Goal: Transaction & Acquisition: Purchase product/service

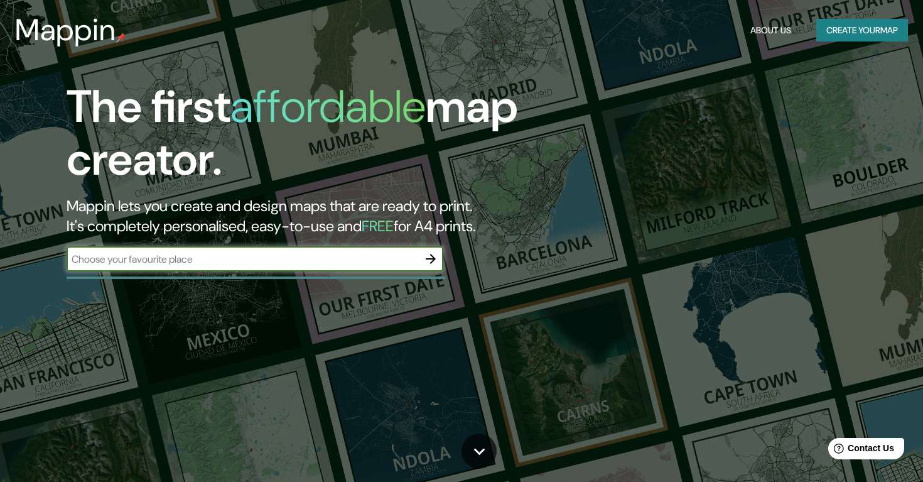
click at [118, 261] on input "text" at bounding box center [243, 259] width 352 height 14
click at [404, 257] on input "text" at bounding box center [243, 259] width 352 height 14
type input "[GEOGRAPHIC_DATA]"
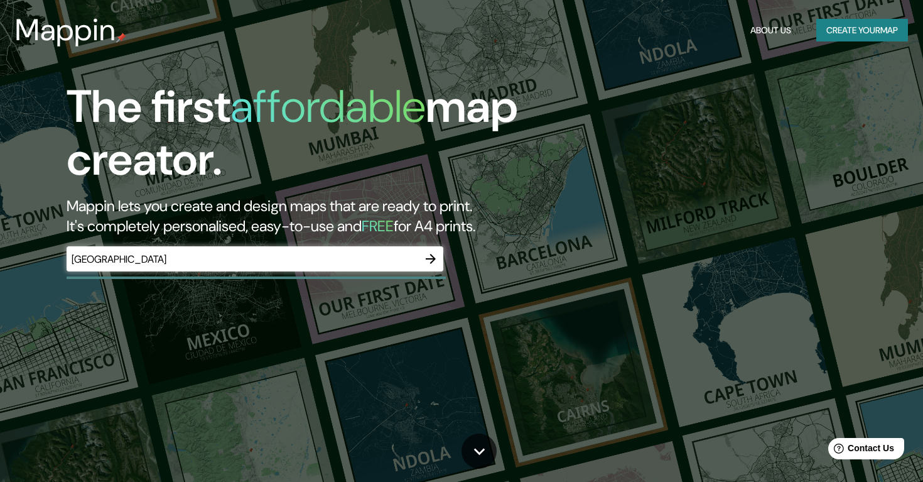
click at [443, 262] on div "The first affordable map creator. Mappin lets you create and design maps that a…" at bounding box center [297, 181] width 554 height 203
click at [430, 256] on icon "button" at bounding box center [430, 258] width 15 height 15
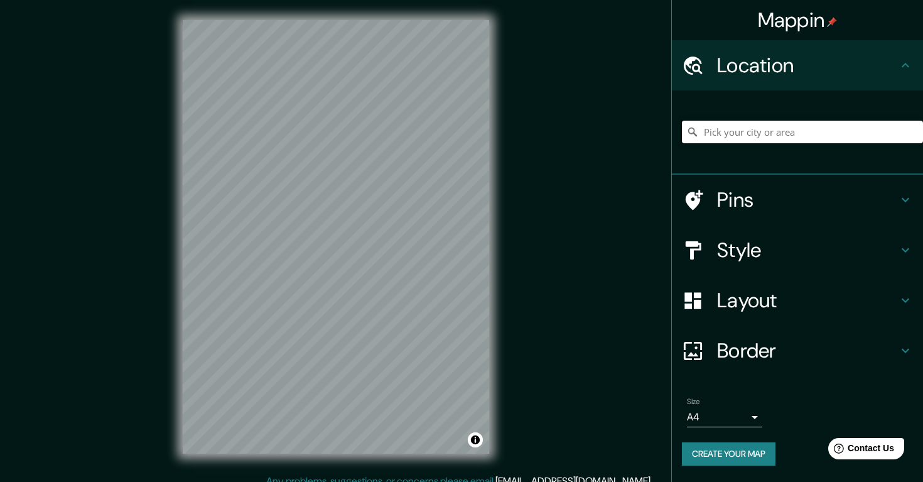
click at [749, 135] on input "Pick your city or area" at bounding box center [802, 132] width 241 height 23
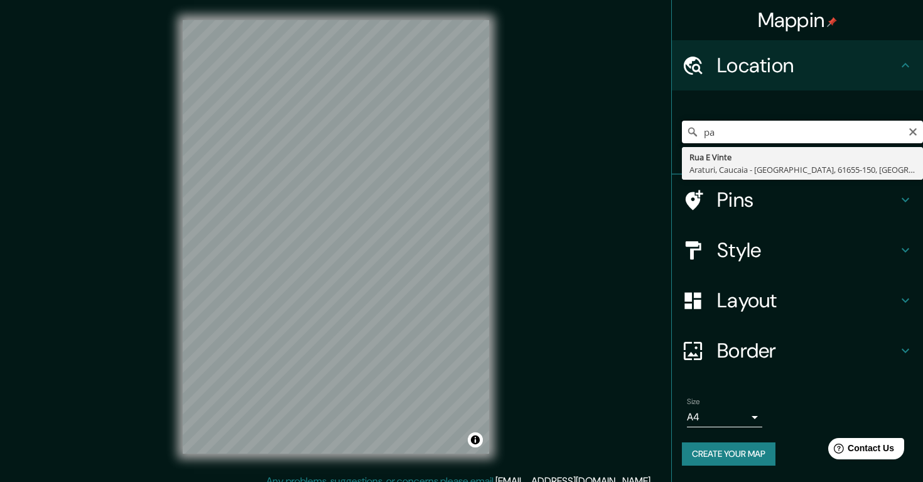
type input "p"
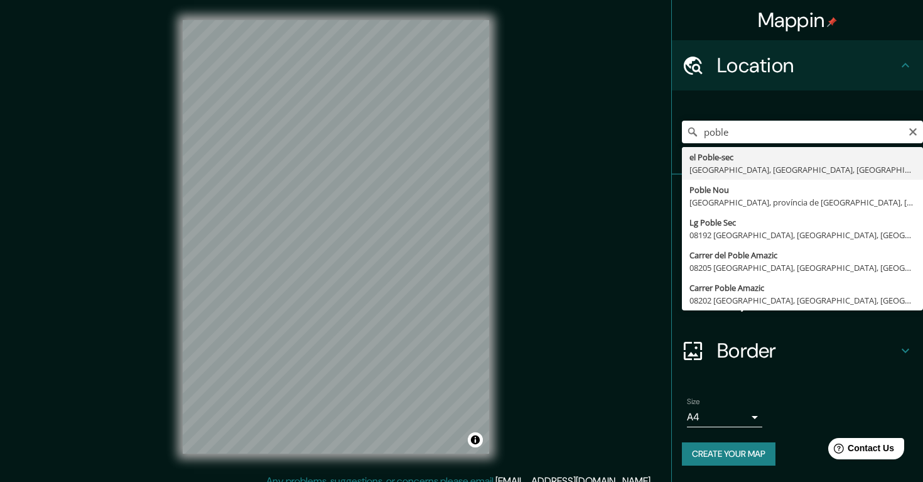
type input "[GEOGRAPHIC_DATA], [GEOGRAPHIC_DATA], província de [GEOGRAPHIC_DATA], [GEOGRAPH…"
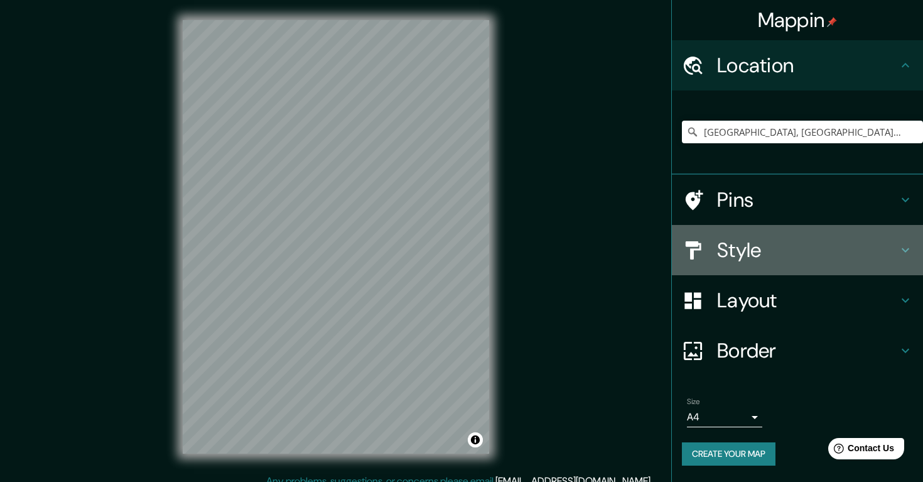
click at [821, 241] on h4 "Style" at bounding box center [807, 249] width 181 height 25
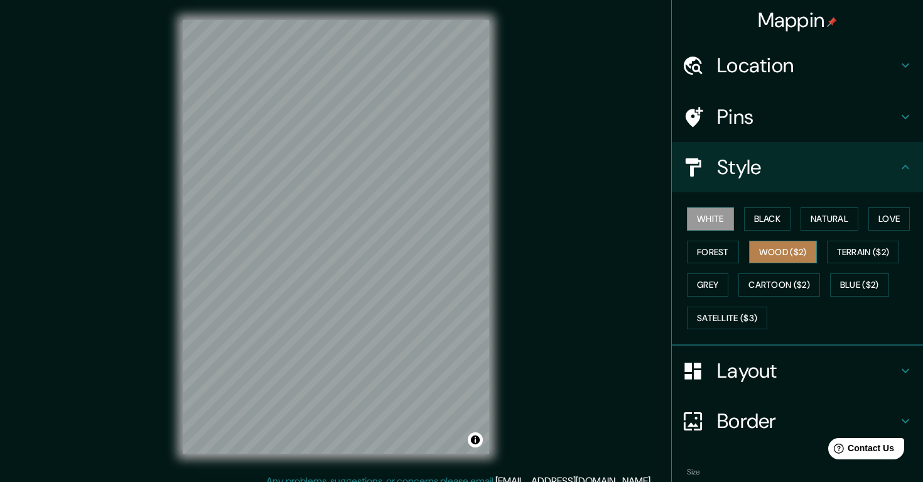
click at [766, 253] on button "Wood ($2)" at bounding box center [783, 252] width 68 height 23
click at [721, 254] on button "Forest" at bounding box center [713, 252] width 52 height 23
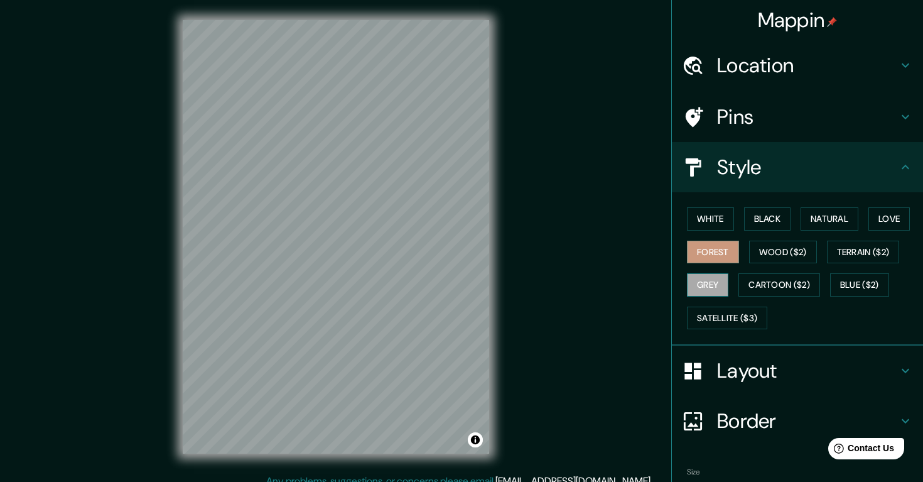
click at [710, 281] on button "Grey" at bounding box center [707, 284] width 41 height 23
click at [739, 308] on button "Satellite ($3)" at bounding box center [727, 317] width 80 height 23
click at [710, 246] on button "Forest" at bounding box center [713, 252] width 52 height 23
click at [785, 251] on button "Wood ($2)" at bounding box center [783, 252] width 68 height 23
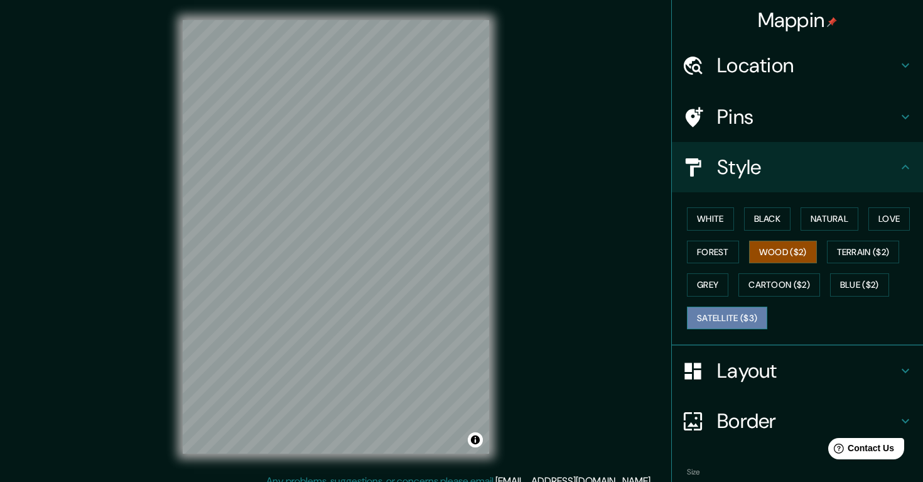
click at [745, 308] on button "Satellite ($3)" at bounding box center [727, 317] width 80 height 23
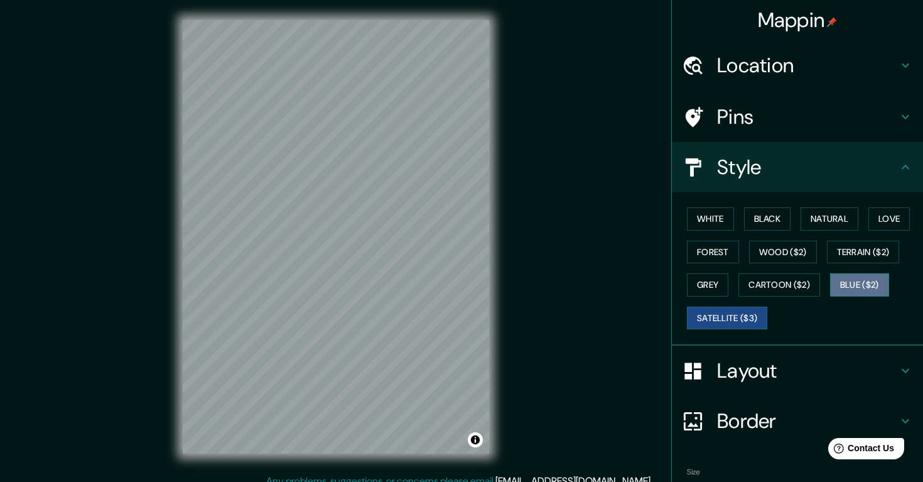
click at [870, 283] on button "Blue ($2)" at bounding box center [859, 284] width 59 height 23
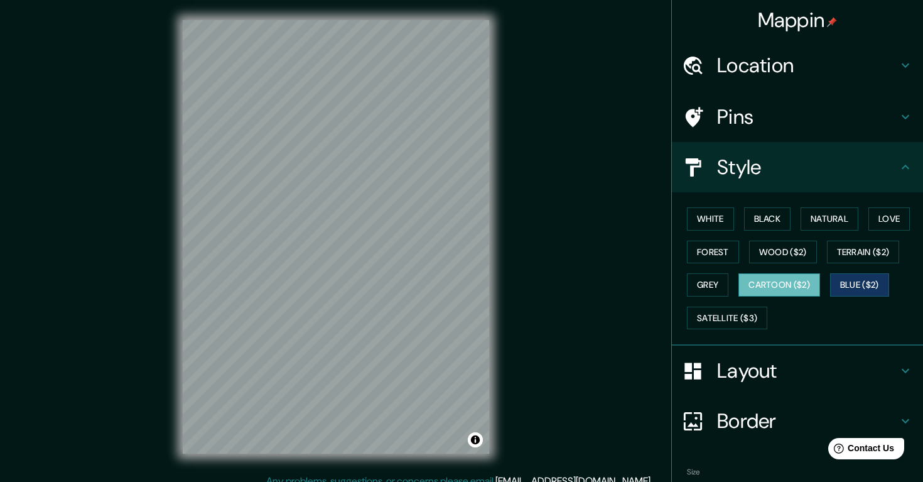
click at [815, 286] on button "Cartoon ($2)" at bounding box center [780, 284] width 82 height 23
click at [852, 253] on button "Terrain ($2)" at bounding box center [863, 252] width 73 height 23
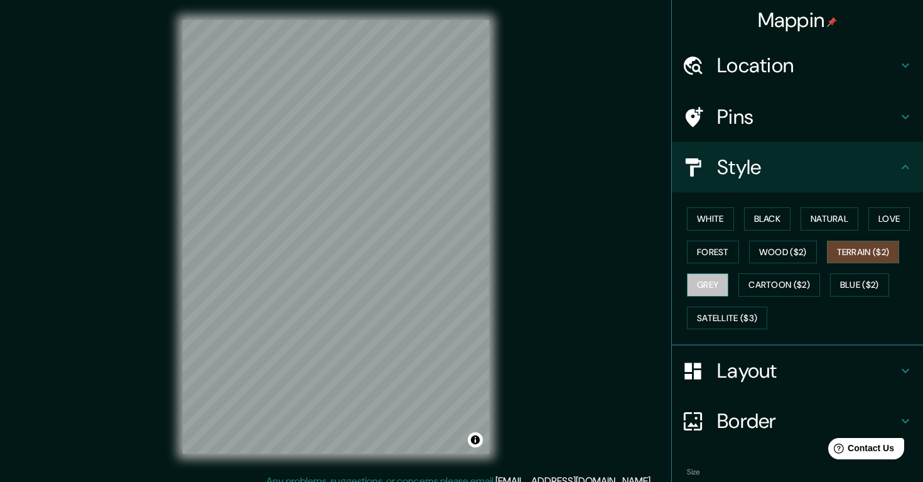
click at [715, 284] on button "Grey" at bounding box center [707, 284] width 41 height 23
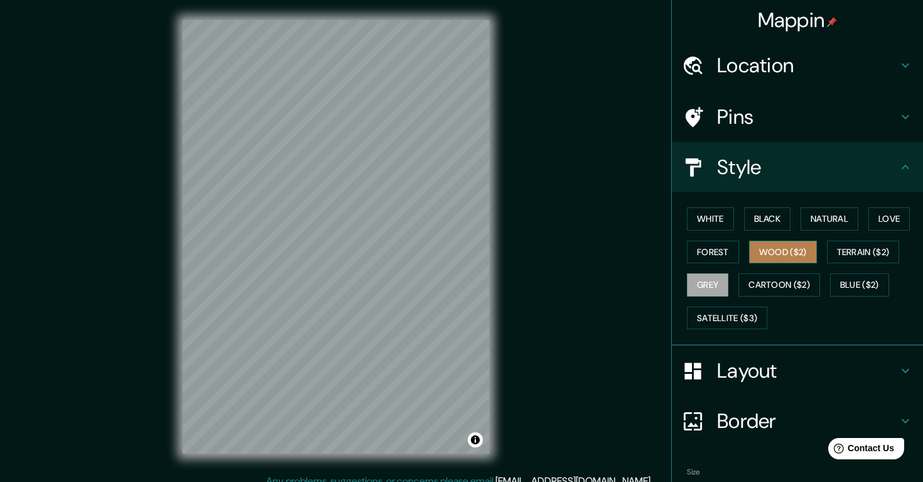
click at [784, 245] on button "Wood ($2)" at bounding box center [783, 252] width 68 height 23
click at [825, 216] on button "Natural" at bounding box center [830, 218] width 58 height 23
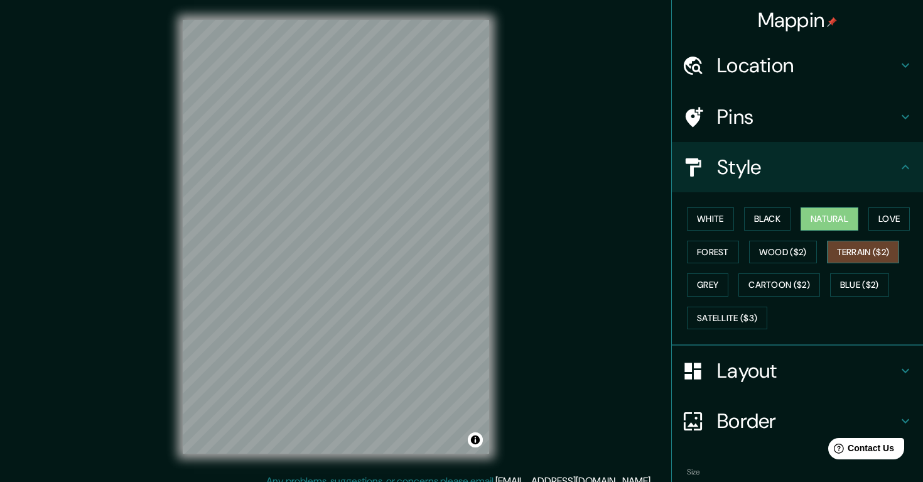
click at [858, 249] on button "Terrain ($2)" at bounding box center [863, 252] width 73 height 23
click at [775, 223] on button "Black" at bounding box center [767, 218] width 47 height 23
click at [830, 225] on button "Natural" at bounding box center [830, 218] width 58 height 23
click at [714, 248] on button "Forest" at bounding box center [713, 252] width 52 height 23
click at [869, 251] on button "Terrain ($2)" at bounding box center [863, 252] width 73 height 23
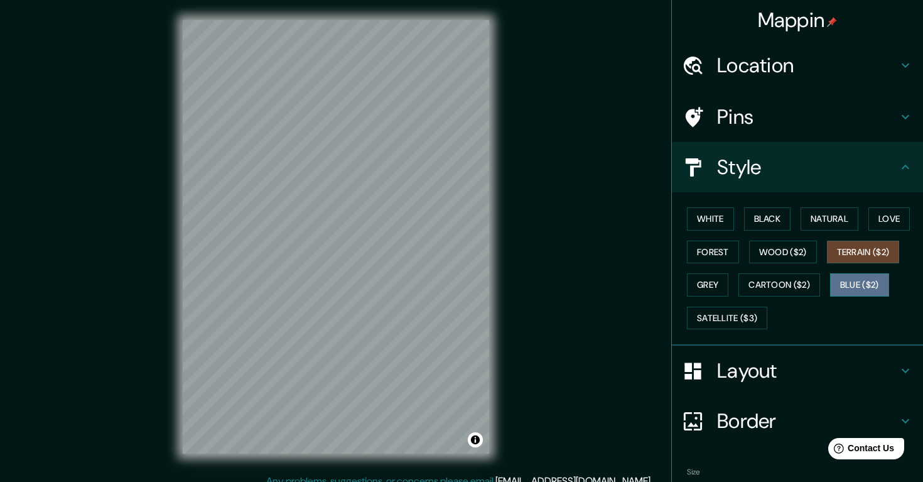
click at [871, 285] on button "Blue ($2)" at bounding box center [859, 284] width 59 height 23
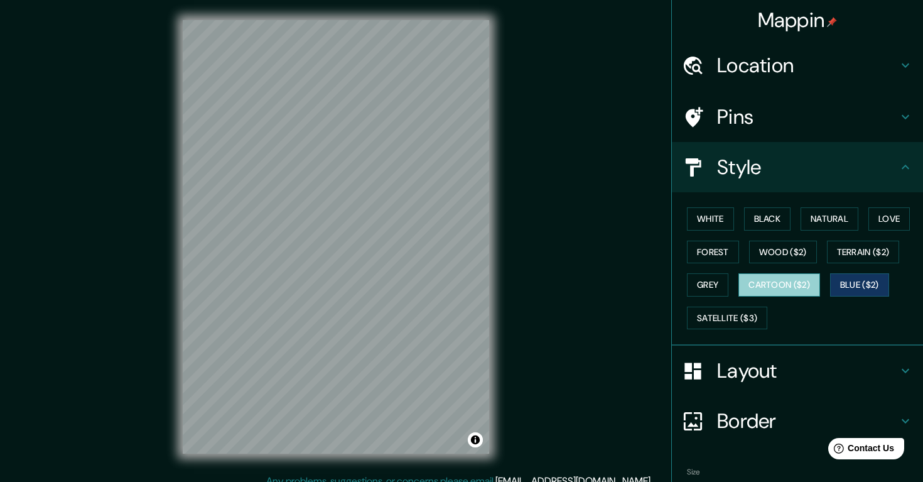
click at [809, 279] on button "Cartoon ($2)" at bounding box center [780, 284] width 82 height 23
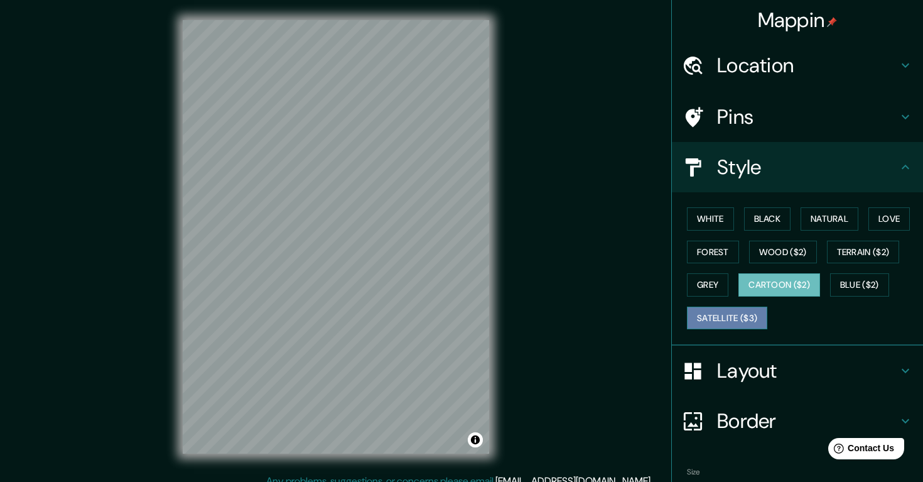
click at [709, 324] on button "Satellite ($3)" at bounding box center [727, 317] width 80 height 23
click at [782, 287] on button "Cartoon ($2)" at bounding box center [780, 284] width 82 height 23
click at [571, 302] on div "Mappin Location [GEOGRAPHIC_DATA], [GEOGRAPHIC_DATA], [GEOGRAPHIC_DATA], [GEOGR…" at bounding box center [461, 247] width 923 height 494
drag, startPoint x: 390, startPoint y: 300, endPoint x: 388, endPoint y: 308, distance: 8.4
click at [388, 308] on div at bounding box center [387, 306] width 10 height 10
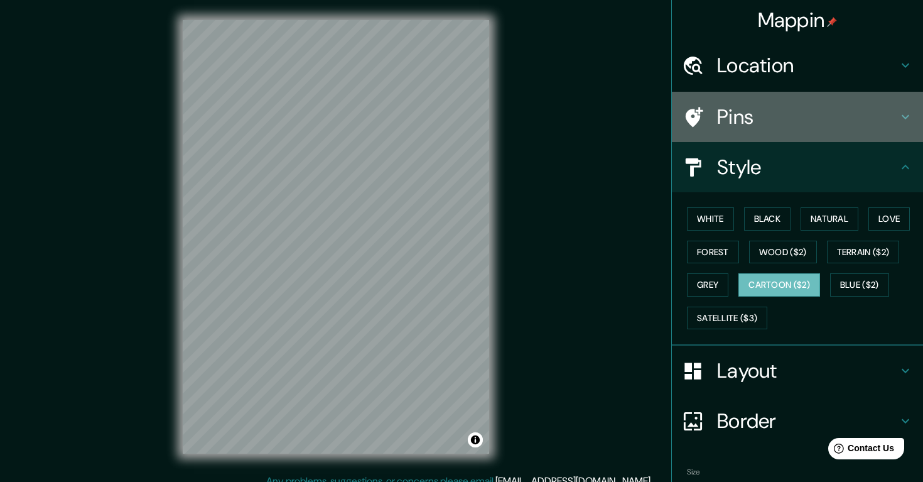
click at [773, 119] on h4 "Pins" at bounding box center [807, 116] width 181 height 25
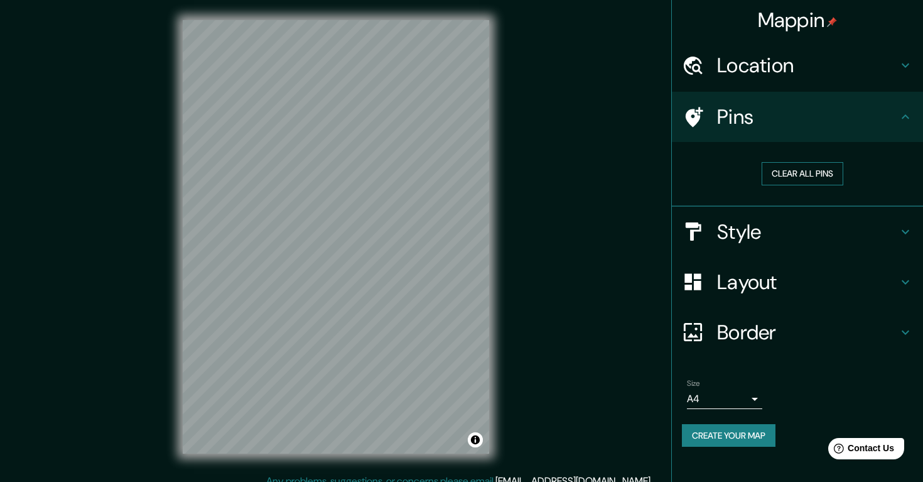
click at [786, 173] on button "Clear all pins" at bounding box center [803, 173] width 82 height 23
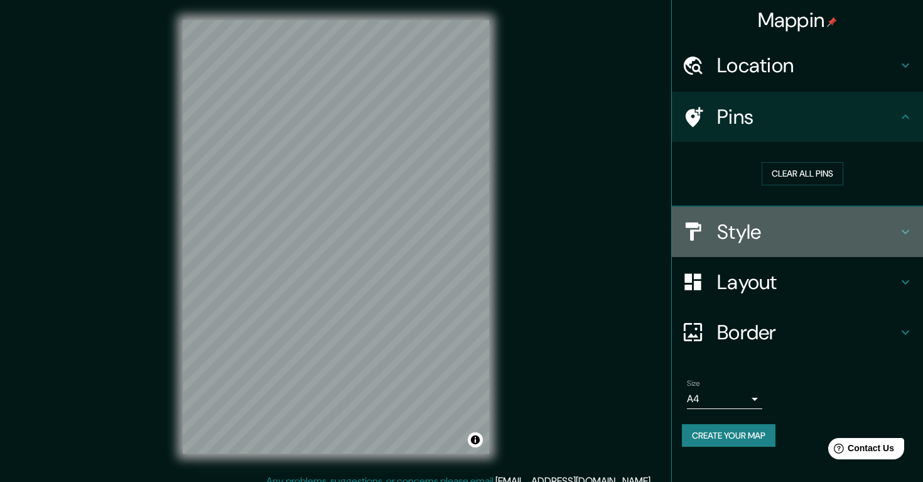
click at [752, 230] on h4 "Style" at bounding box center [807, 231] width 181 height 25
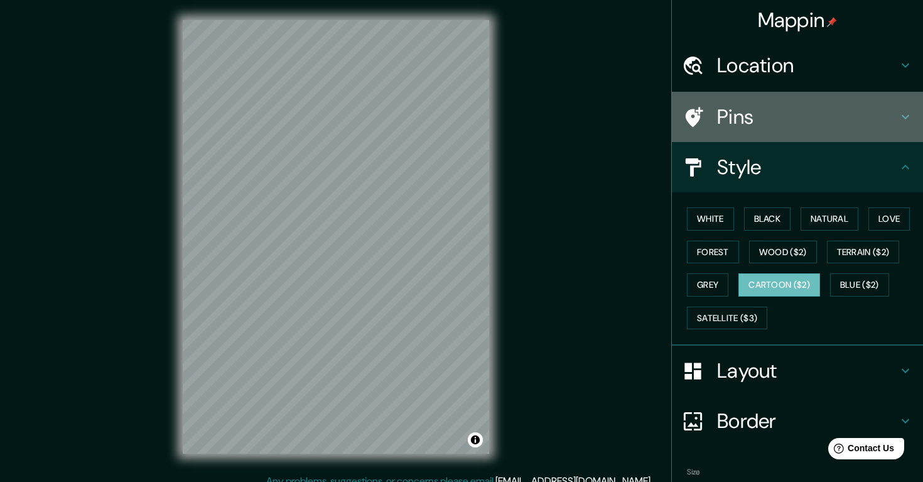
click at [743, 126] on h4 "Pins" at bounding box center [807, 116] width 181 height 25
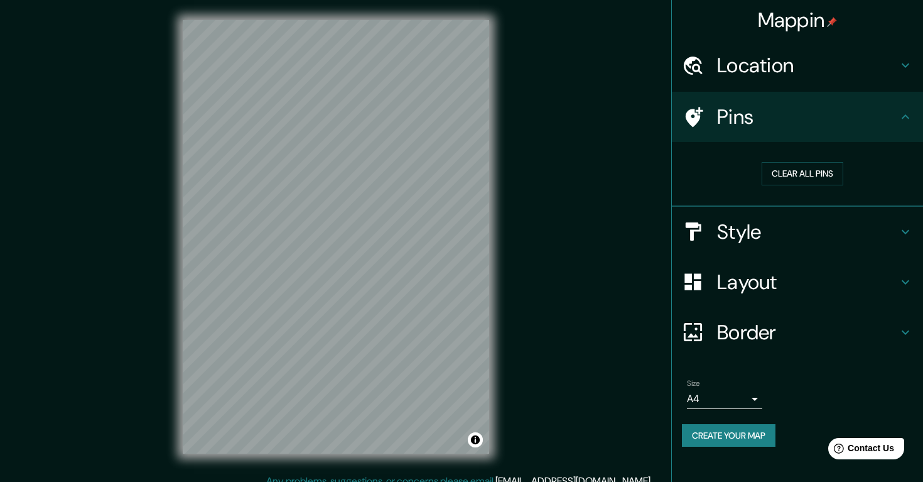
click at [739, 63] on h4 "Location" at bounding box center [807, 65] width 181 height 25
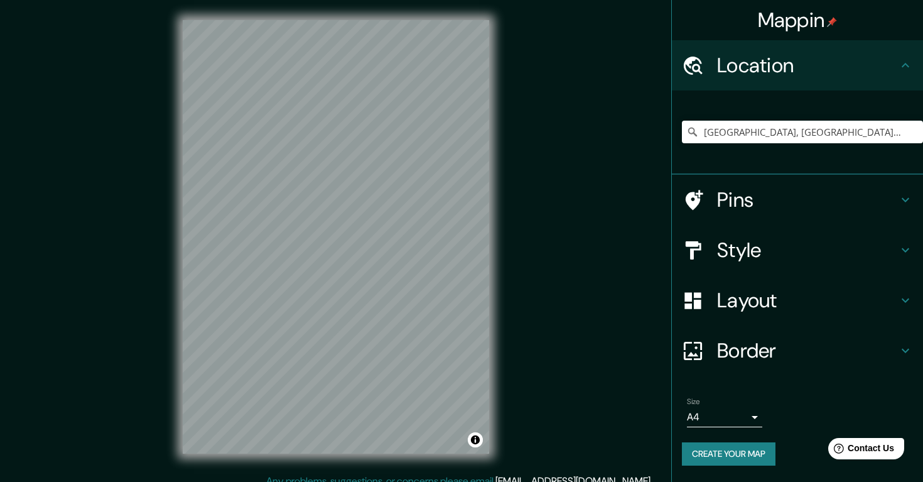
click at [708, 198] on div at bounding box center [699, 200] width 35 height 22
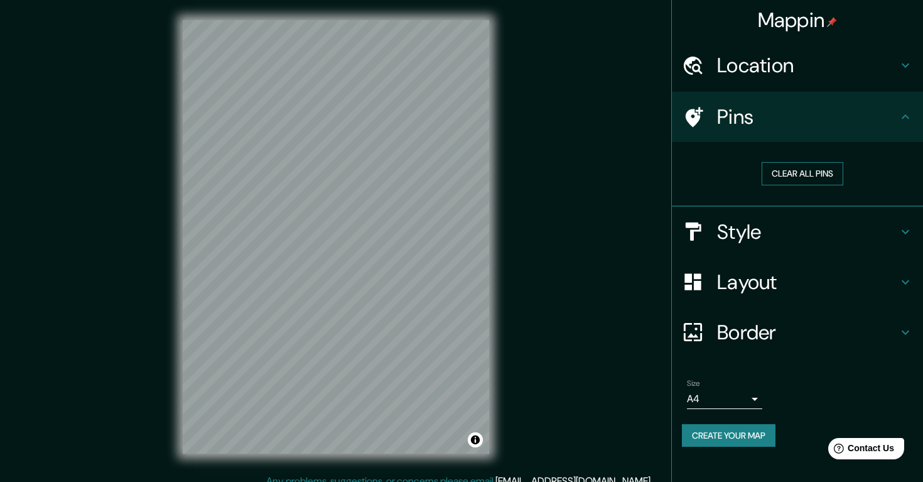
click at [786, 176] on button "Clear all pins" at bounding box center [803, 173] width 82 height 23
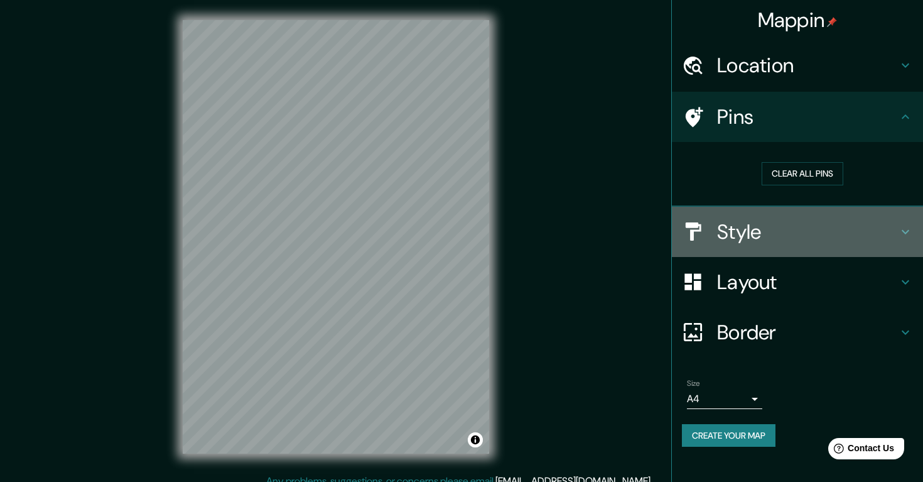
click at [755, 232] on h4 "Style" at bounding box center [807, 231] width 181 height 25
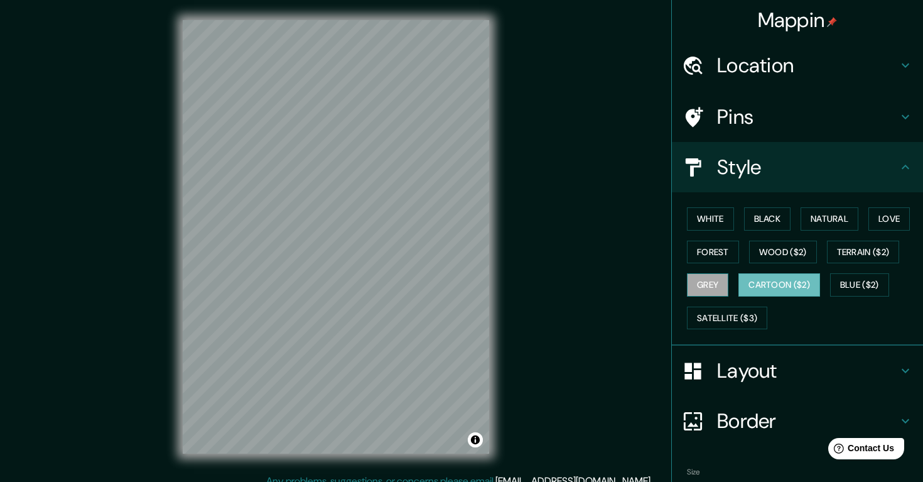
click at [720, 280] on button "Grey" at bounding box center [707, 284] width 41 height 23
click at [730, 308] on button "Satellite ($3)" at bounding box center [727, 317] width 80 height 23
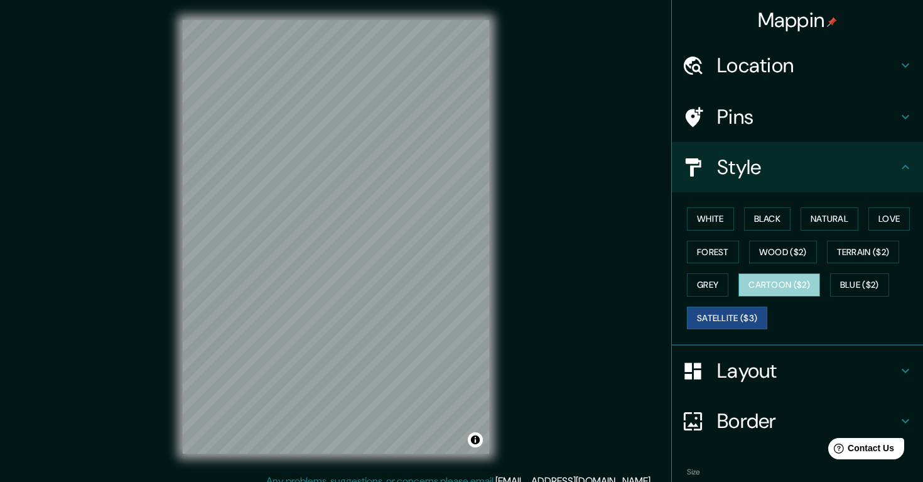
click at [764, 280] on button "Cartoon ($2)" at bounding box center [780, 284] width 82 height 23
click at [735, 314] on button "Satellite ($3)" at bounding box center [727, 317] width 80 height 23
click at [794, 285] on button "Cartoon ($2)" at bounding box center [780, 284] width 82 height 23
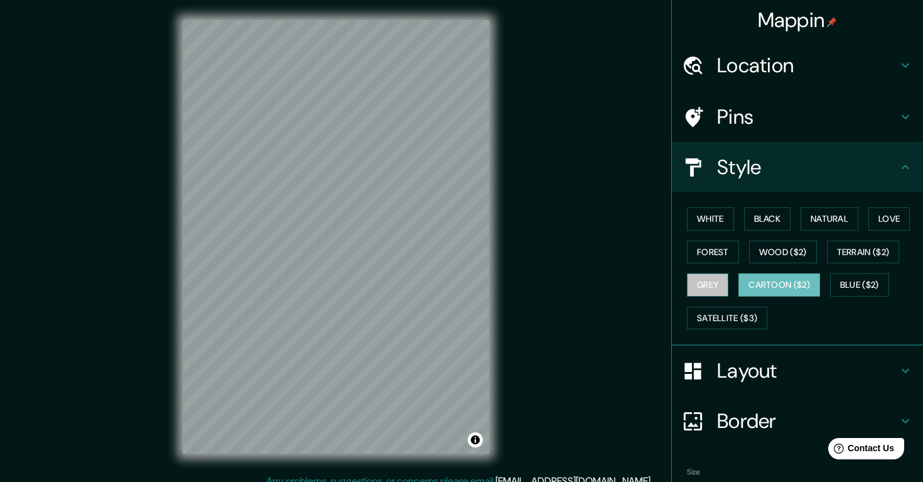
click at [717, 282] on button "Grey" at bounding box center [707, 284] width 41 height 23
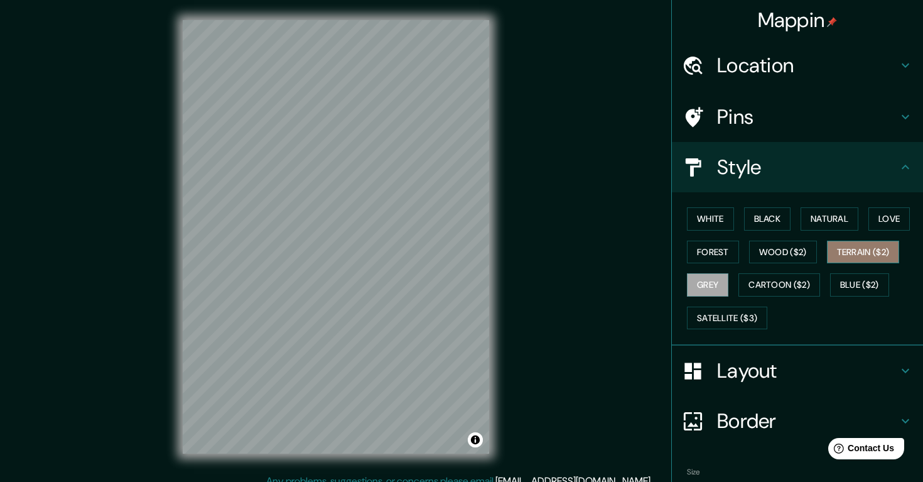
click at [853, 247] on button "Terrain ($2)" at bounding box center [863, 252] width 73 height 23
click at [874, 281] on button "Blue ($2)" at bounding box center [859, 284] width 59 height 23
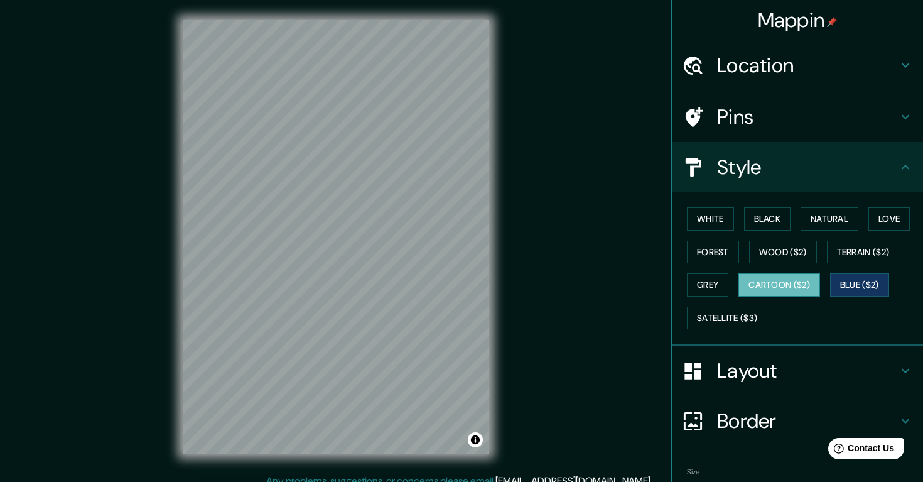
click at [815, 288] on button "Cartoon ($2)" at bounding box center [780, 284] width 82 height 23
click at [737, 306] on button "Satellite ($3)" at bounding box center [727, 317] width 80 height 23
